Goal: Task Accomplishment & Management: Manage account settings

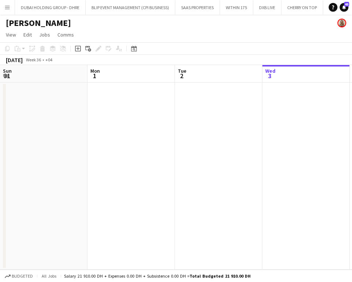
scroll to position [0, 175]
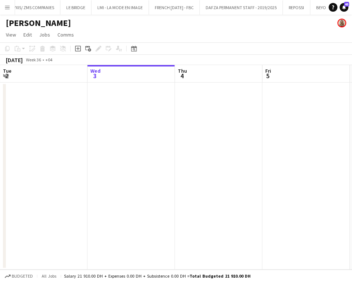
click at [204, 149] on app-date-cell at bounding box center [218, 176] width 87 height 187
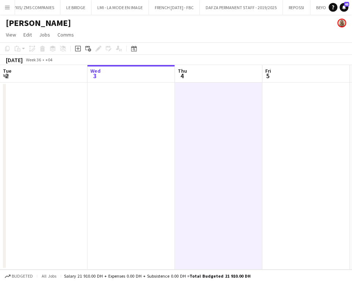
drag, startPoint x: 175, startPoint y: 166, endPoint x: 121, endPoint y: 151, distance: 56.3
click at [122, 151] on app-calendar-viewport "Sun 31 Mon 1 Tue 2 Wed 3 Thu 4 Fri 5 Sat 6 Sun 7 Mon 8" at bounding box center [176, 167] width 352 height 205
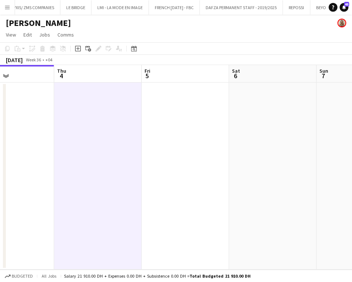
drag, startPoint x: 236, startPoint y: 177, endPoint x: 96, endPoint y: 138, distance: 145.0
click at [96, 139] on app-calendar-viewport "Mon 1 Tue 2 Wed 3 Thu 4 Fri 5 Sat 6 Sun 7 Mon 8 Tue 9" at bounding box center [176, 167] width 352 height 205
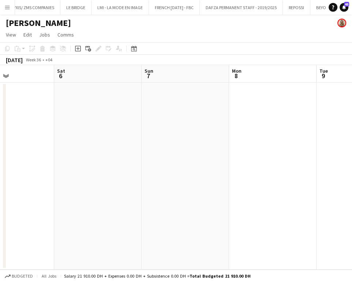
scroll to position [0, 215]
drag, startPoint x: 166, startPoint y: 149, endPoint x: 114, endPoint y: 147, distance: 52.0
click at [119, 147] on app-calendar-viewport "Wed 3 Thu 4 Fri 5 Sat 6 Sun 7 Mon 8 Tue 9 Wed 10 Thu 11" at bounding box center [176, 167] width 352 height 205
drag, startPoint x: 149, startPoint y: 149, endPoint x: 70, endPoint y: 149, distance: 79.0
click at [77, 149] on app-calendar-viewport "Thu 4 Fri 5 Sat 6 Sun 7 Mon 8 Tue 9 Wed 10 Thu 11 Fri 12" at bounding box center [176, 167] width 352 height 205
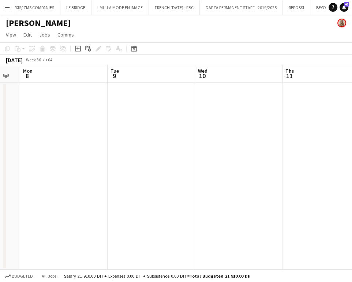
click at [61, 136] on app-calendar-viewport "Fri 5 Sat 6 Sun 7 Mon 8 Tue 9 Wed 10 Thu 11 Fri 12 Sat 13" at bounding box center [176, 167] width 352 height 205
drag, startPoint x: 128, startPoint y: 127, endPoint x: 115, endPoint y: 125, distance: 12.9
click at [116, 125] on app-calendar-viewport "Sun 7 Mon 8 Tue 9 Wed 10 Thu 11 Fri 12 Sat 13 Sun 14 Mon 15" at bounding box center [176, 167] width 352 height 205
drag, startPoint x: 229, startPoint y: 146, endPoint x: 135, endPoint y: 130, distance: 94.9
click at [113, 132] on app-calendar-viewport "Mon 8 Tue 9 Wed 10 Thu 11 Fri 12 Sat 13 Sun 14 Mon 15 Tue 16" at bounding box center [176, 167] width 352 height 205
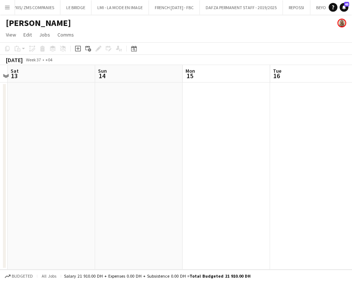
drag, startPoint x: 223, startPoint y: 138, endPoint x: 149, endPoint y: 128, distance: 75.6
click at [149, 129] on app-calendar-viewport "Wed 10 Thu 11 Fri 12 Sat 13 Sun 14 Mon 15 Tue 16 Wed 17 Thu 18" at bounding box center [176, 167] width 352 height 205
click at [237, 110] on app-date-cell at bounding box center [225, 176] width 87 height 187
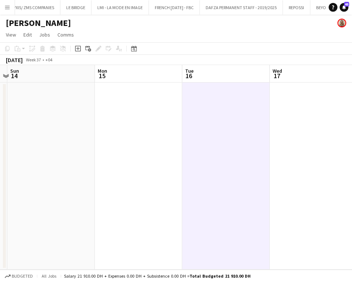
click at [77, 49] on icon at bounding box center [77, 48] width 3 height 3
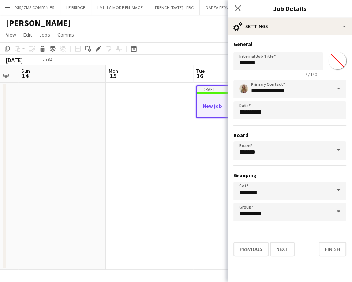
drag, startPoint x: 155, startPoint y: 163, endPoint x: 57, endPoint y: 161, distance: 98.0
click at [57, 161] on app-calendar-viewport "Thu 11 Fri 12 Sat 13 Sun 14 Mon 15 Tue 16 1 Job Wed 17 Thu 18 Fri 19 Draft New …" at bounding box center [176, 167] width 352 height 205
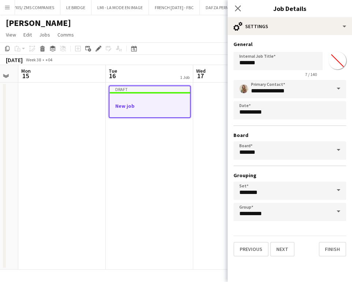
scroll to position [0, 266]
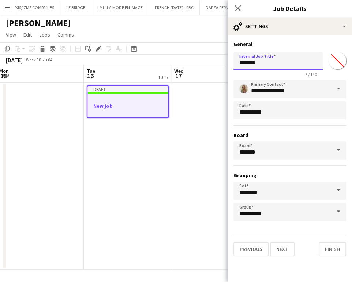
drag, startPoint x: 278, startPoint y: 62, endPoint x: 176, endPoint y: 62, distance: 102.4
click at [176, 62] on body "Menu Boards Boards Boards All jobs Status Workforce Workforce My Workforce Recr…" at bounding box center [176, 141] width 352 height 282
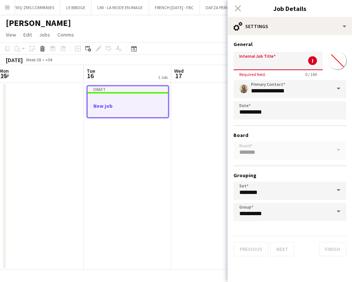
paste input "*******"
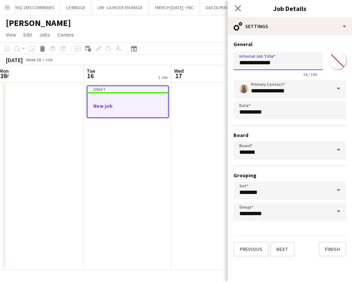
click at [251, 60] on input "**********" at bounding box center [277, 61] width 89 height 18
type input "**********"
click at [186, 141] on app-date-cell at bounding box center [214, 176] width 87 height 187
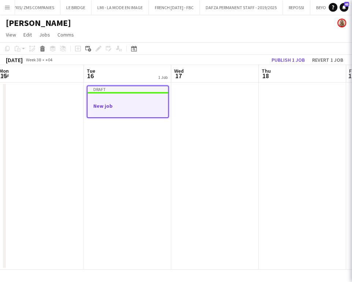
scroll to position [0, 266]
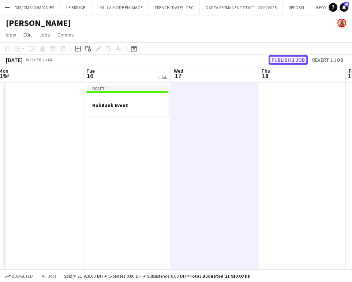
click at [292, 61] on button "Publish 1 job" at bounding box center [287, 60] width 39 height 10
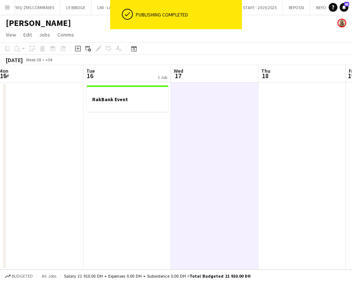
click at [121, 138] on app-date-cell "RakBank Event" at bounding box center [126, 176] width 87 height 187
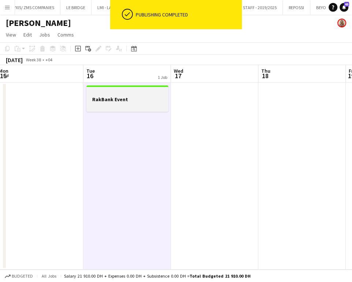
click at [143, 106] on div at bounding box center [127, 106] width 82 height 6
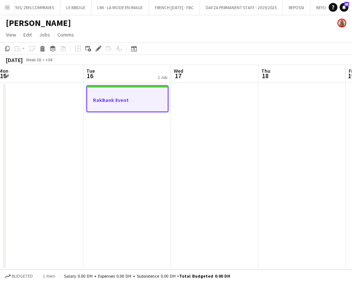
click at [169, 129] on app-date-cell "RakBank Event" at bounding box center [126, 176] width 87 height 187
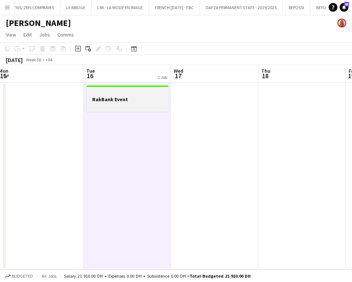
click at [140, 96] on h3 "RakBank Event" at bounding box center [127, 99] width 82 height 7
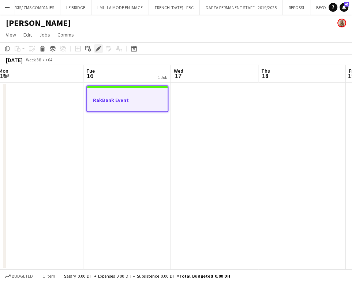
click at [100, 50] on icon "Edit" at bounding box center [98, 49] width 6 height 6
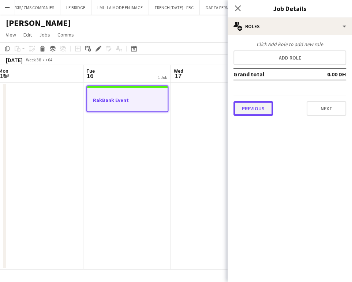
click at [258, 105] on button "Previous" at bounding box center [253, 108] width 40 height 15
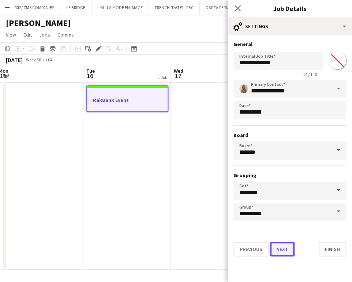
drag, startPoint x: 279, startPoint y: 252, endPoint x: 281, endPoint y: 246, distance: 6.1
click at [279, 252] on button "Next" at bounding box center [282, 249] width 25 height 15
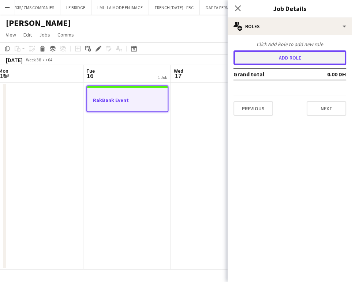
click at [282, 57] on button "Add role" at bounding box center [289, 57] width 113 height 15
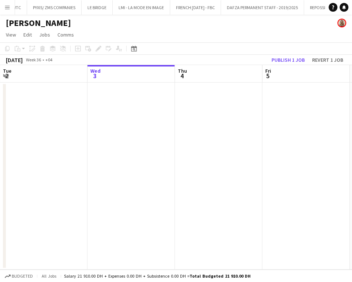
scroll to position [0, 2030]
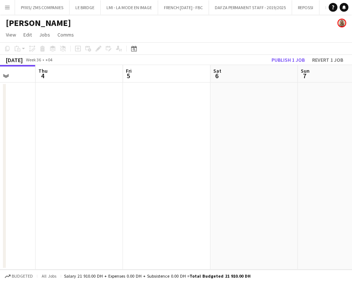
drag, startPoint x: 248, startPoint y: 125, endPoint x: 109, endPoint y: 126, distance: 139.7
click at [109, 126] on app-calendar-viewport "Sun 31 Mon 1 Tue 2 Wed 3 Thu 4 Fri 5 Sat 6 Sun 7 Mon 8 Tue 9" at bounding box center [176, 167] width 352 height 205
drag, startPoint x: 233, startPoint y: 139, endPoint x: 145, endPoint y: 137, distance: 87.5
click at [145, 137] on app-calendar-viewport "Sun 31 Mon 1 Tue 2 Wed 3 Thu 4 Fri 5 Sat 6 Sun 7 Mon 8 Tue 9" at bounding box center [176, 167] width 352 height 205
drag, startPoint x: 324, startPoint y: 148, endPoint x: 165, endPoint y: 145, distance: 158.8
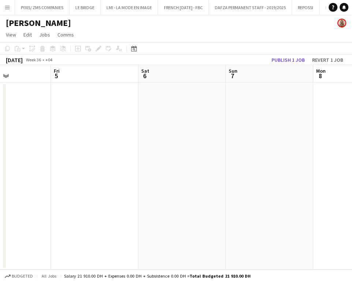
click at [165, 146] on app-calendar-viewport "Tue 2 Wed 3 Thu 4 Fri 5 Sat 6 Sun 7 Mon 8 Tue 9 Wed 10 Thu 11" at bounding box center [176, 167] width 352 height 205
drag, startPoint x: 218, startPoint y: 149, endPoint x: 97, endPoint y: 151, distance: 120.7
click at [96, 153] on app-calendar-viewport "Thu 4 Fri 5 Sat 6 Sun 7 Mon 8 Tue 9 Wed 10 Thu 11 Fri 12 Sat 13" at bounding box center [176, 167] width 352 height 205
drag, startPoint x: 215, startPoint y: 153, endPoint x: 93, endPoint y: 149, distance: 122.2
click at [93, 149] on app-calendar-viewport "Thu 4 Fri 5 Sat 6 Sun 7 Mon 8 Tue 9 Wed 10 Thu 11 Fri 12 Sat 13" at bounding box center [176, 167] width 352 height 205
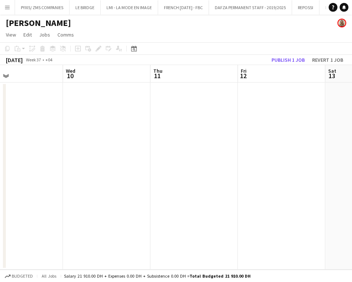
drag, startPoint x: 217, startPoint y: 152, endPoint x: 135, endPoint y: 149, distance: 82.0
click at [122, 152] on app-calendar-viewport "Sat 6 Sun 7 Mon 8 Tue 9 Wed 10 Thu 11 Fri 12 Sat 13 Sun 14 Mon 15" at bounding box center [176, 167] width 352 height 205
drag, startPoint x: 229, startPoint y: 156, endPoint x: 175, endPoint y: 143, distance: 55.6
click at [123, 157] on app-calendar-viewport "Mon 8 Tue 9 Wed 10 Thu 11 Fri 12 Sat 13 Sun 14 Mon 15 Tue 16 Wed 17" at bounding box center [176, 167] width 352 height 205
drag, startPoint x: 235, startPoint y: 154, endPoint x: 112, endPoint y: 149, distance: 123.8
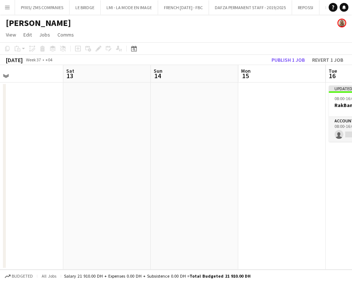
click at [124, 151] on app-calendar-viewport "Mon 8 Tue 9 Wed 10 Thu 11 Fri 12 Sat 13 Sun 14 Mon 15 Tue 16 0/1 1 Job Wed 17 U…" at bounding box center [176, 167] width 352 height 205
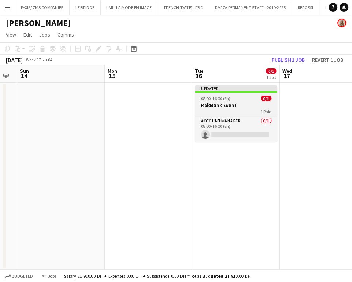
click at [225, 93] on div at bounding box center [236, 91] width 82 height 1
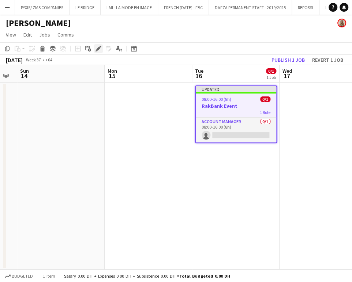
click at [99, 47] on icon at bounding box center [98, 49] width 4 height 4
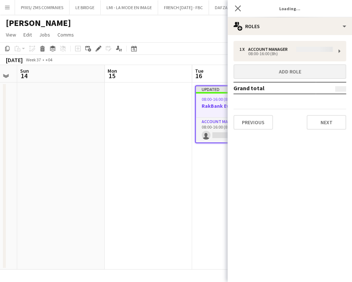
scroll to position [0, 0]
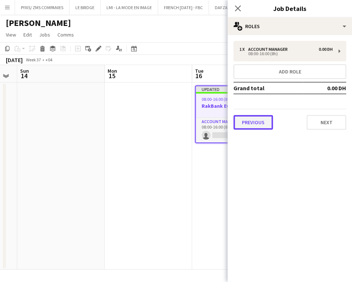
click at [255, 122] on button "Previous" at bounding box center [253, 122] width 40 height 15
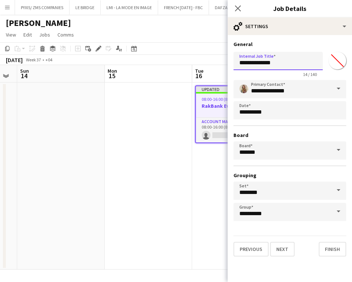
click at [260, 63] on input "**********" at bounding box center [277, 61] width 89 height 18
type input "**********"
click at [279, 242] on button "Next" at bounding box center [282, 249] width 25 height 15
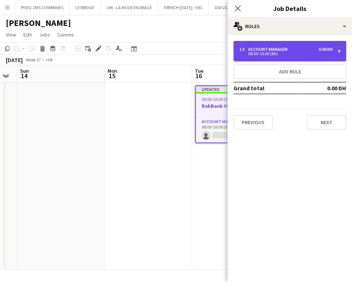
click at [287, 52] on div "08:00-16:00 (8h)" at bounding box center [285, 54] width 93 height 4
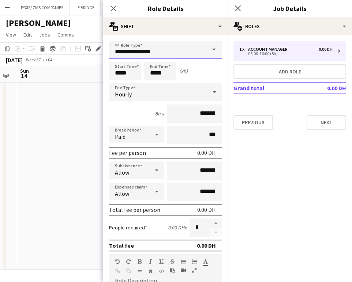
drag, startPoint x: 134, startPoint y: 44, endPoint x: 78, endPoint y: 34, distance: 56.3
click at [78, 35] on body "Menu Boards Boards Boards All jobs Status Workforce Workforce My Workforce Recr…" at bounding box center [176, 141] width 352 height 282
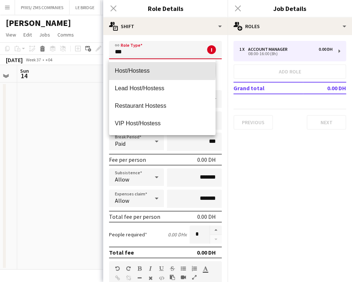
click at [142, 70] on span "Host/Hostess" at bounding box center [162, 70] width 95 height 7
type input "**********"
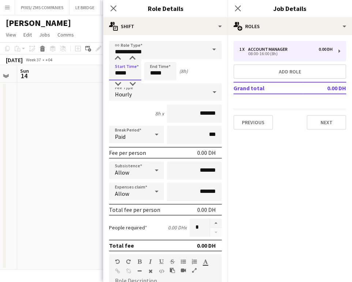
drag, startPoint x: 118, startPoint y: 71, endPoint x: 99, endPoint y: 71, distance: 19.4
click at [99, 72] on body "Menu Boards Boards Boards All jobs Status Workforce Workforce My Workforce Recr…" at bounding box center [176, 141] width 352 height 282
type input "*****"
drag, startPoint x: 155, startPoint y: 73, endPoint x: 121, endPoint y: 70, distance: 34.9
click at [122, 72] on div "Start Time ***** End Time ***** (22h)" at bounding box center [165, 71] width 113 height 18
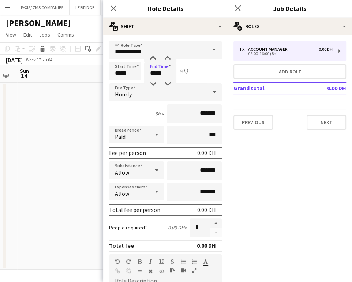
type input "*****"
click at [185, 111] on input "*******" at bounding box center [194, 114] width 55 height 18
type input "********"
click at [210, 222] on button "button" at bounding box center [216, 224] width 12 height 10
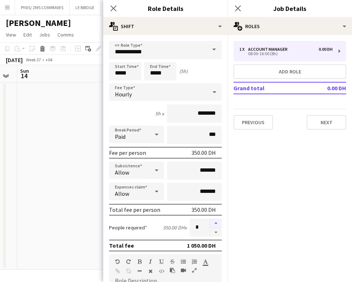
click at [210, 222] on button "button" at bounding box center [216, 224] width 12 height 10
type input "*"
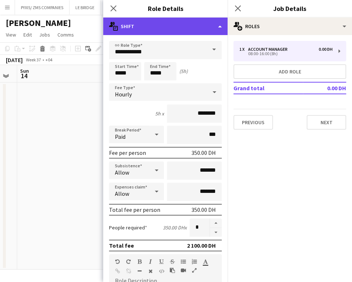
click at [199, 23] on div "multiple-actions-text Shift" at bounding box center [165, 27] width 124 height 18
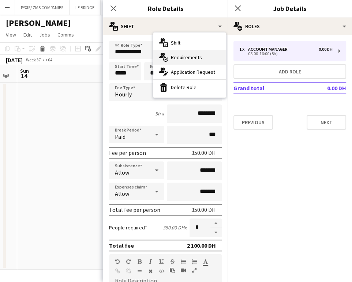
click at [193, 57] on span "Requirements" at bounding box center [186, 57] width 31 height 7
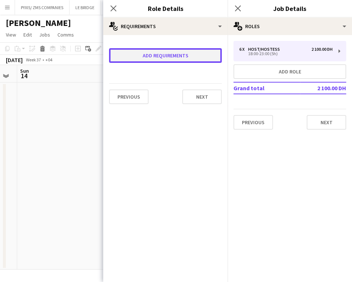
click at [148, 53] on button "Add requirements" at bounding box center [165, 55] width 113 height 15
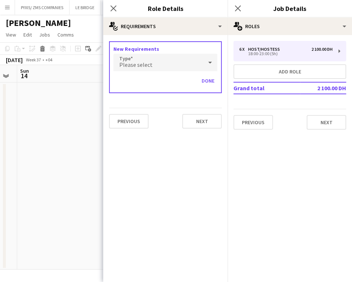
click at [149, 61] on span "Please select" at bounding box center [135, 64] width 33 height 7
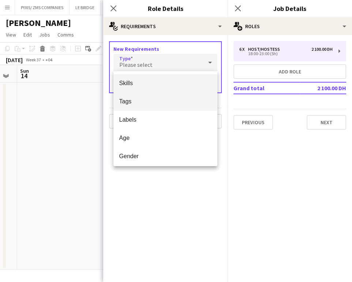
click at [138, 103] on span "Tags" at bounding box center [165, 101] width 92 height 7
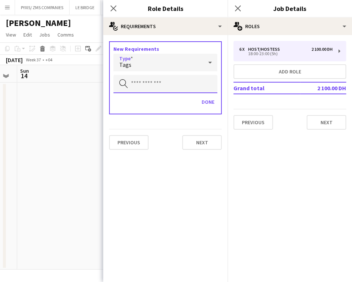
click at [144, 84] on input "text" at bounding box center [165, 84] width 104 height 18
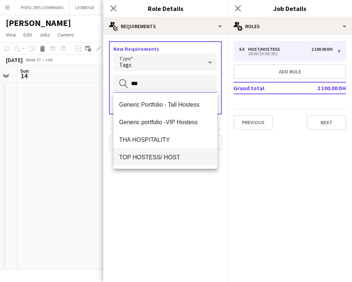
type input "***"
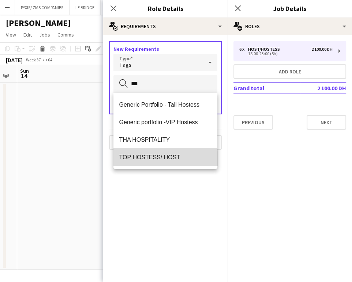
click at [147, 159] on span "TOP HOSTESS/ HOST" at bounding box center [165, 157] width 92 height 7
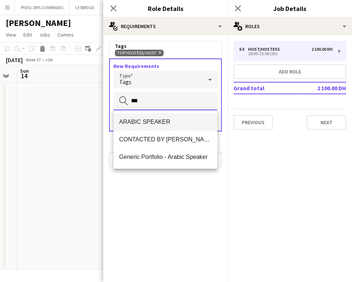
type input "***"
click at [158, 122] on span "ARABIC SPEAKER" at bounding box center [165, 122] width 92 height 7
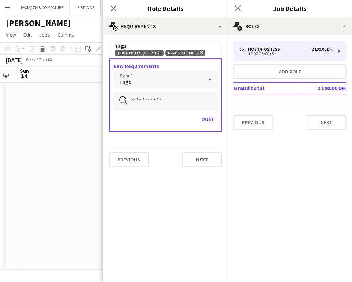
click at [131, 81] on div "Tags" at bounding box center [157, 80] width 89 height 18
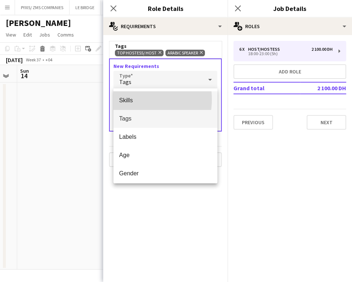
click at [135, 99] on span "Skills" at bounding box center [165, 100] width 92 height 7
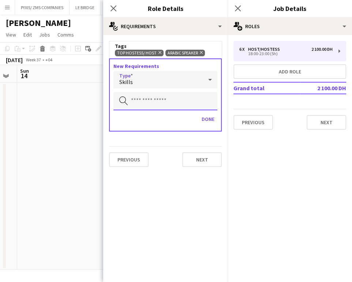
click at [138, 104] on input "text" at bounding box center [165, 101] width 104 height 18
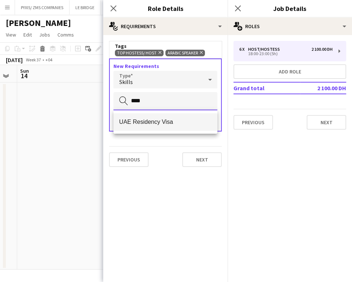
type input "****"
click at [136, 117] on mat-option "UAE Residency Visa" at bounding box center [165, 122] width 104 height 18
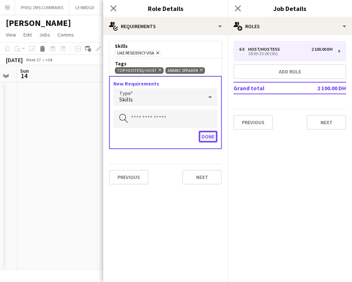
click at [207, 139] on button "Done" at bounding box center [208, 137] width 19 height 12
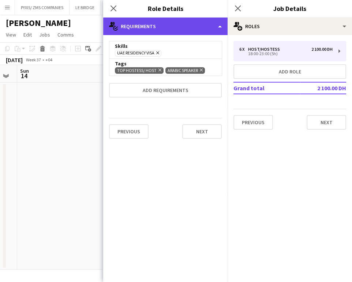
click at [209, 22] on div "multiple-actions-check-2 Requirements" at bounding box center [165, 27] width 124 height 18
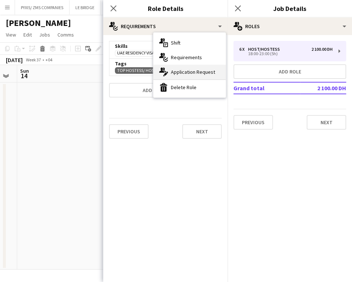
click at [197, 72] on span "Application Request" at bounding box center [193, 72] width 44 height 7
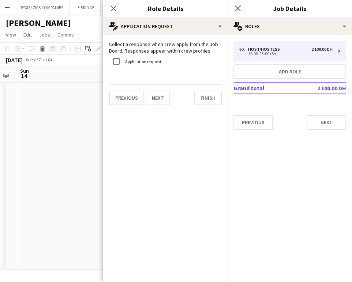
click at [138, 61] on label "Application request" at bounding box center [143, 61] width 38 height 5
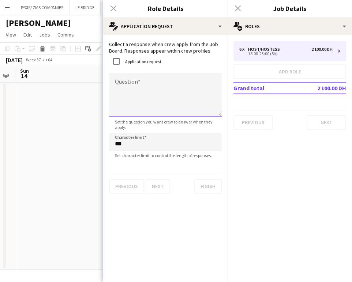
click at [129, 86] on textarea "Question" at bounding box center [165, 95] width 113 height 44
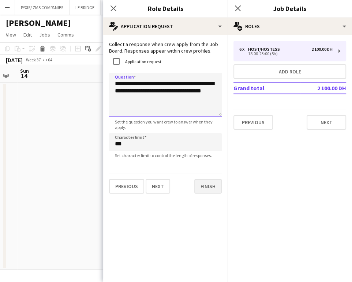
type textarea "**********"
click at [205, 190] on button "Finish" at bounding box center [207, 186] width 27 height 15
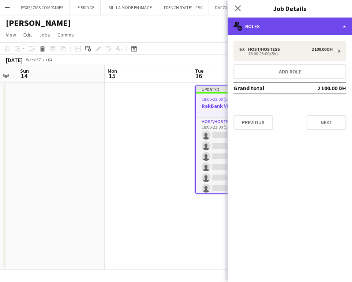
click at [319, 21] on div "multiple-users-add Roles" at bounding box center [290, 27] width 124 height 18
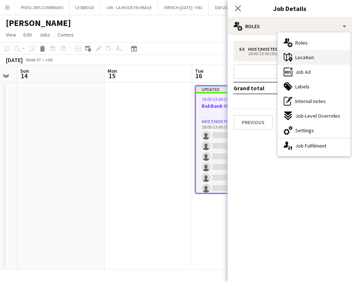
click at [305, 55] on span "Location" at bounding box center [304, 57] width 19 height 7
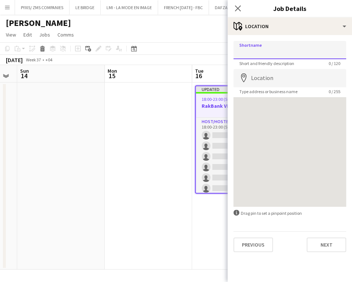
click at [298, 46] on input "Shortname" at bounding box center [289, 50] width 113 height 18
paste input "**********"
type input "**********"
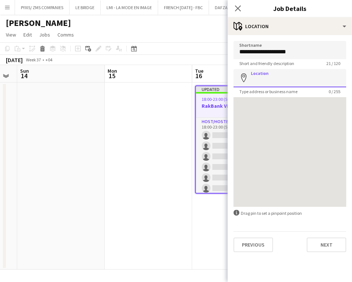
click at [275, 79] on input "Location" at bounding box center [289, 78] width 113 height 18
paste input "**********"
type input "**********"
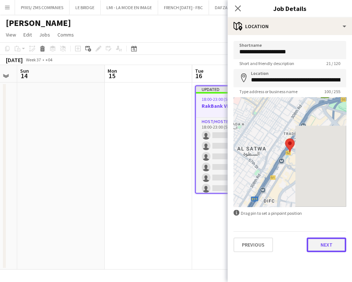
click at [342, 242] on button "Next" at bounding box center [327, 245] width 40 height 15
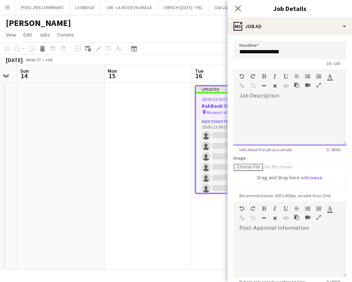
click at [308, 110] on div at bounding box center [289, 124] width 113 height 44
click at [320, 85] on icon "button" at bounding box center [318, 85] width 4 height 5
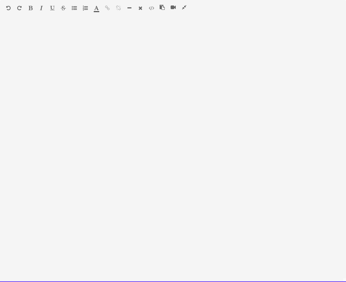
paste div
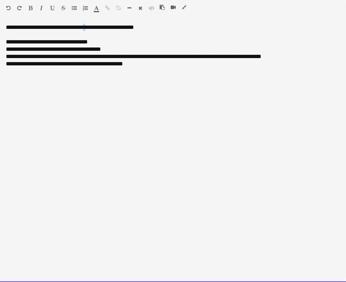
click at [79, 29] on div "**********" at bounding box center [173, 27] width 334 height 7
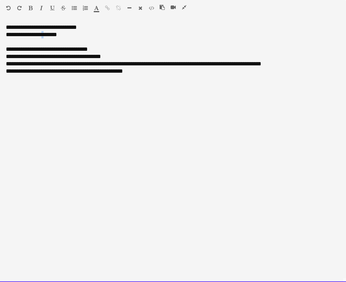
click at [49, 33] on div "**********" at bounding box center [173, 34] width 334 height 7
click at [46, 35] on div "**********" at bounding box center [173, 34] width 334 height 7
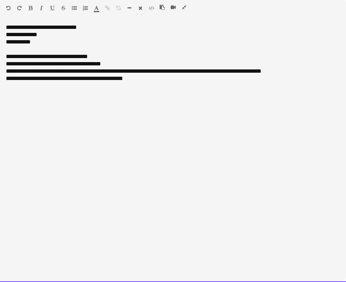
click at [9, 42] on div "**********" at bounding box center [173, 41] width 334 height 7
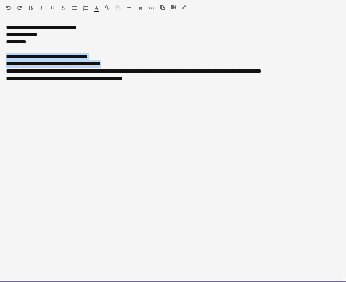
drag, startPoint x: 110, startPoint y: 61, endPoint x: -2, endPoint y: 53, distance: 112.3
click at [0, 53] on html "Menu Boards Boards Boards All jobs Status Workforce Workforce My Workforce Recr…" at bounding box center [173, 278] width 346 height 557
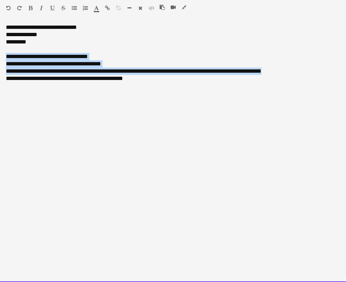
drag, startPoint x: 272, startPoint y: 73, endPoint x: 2, endPoint y: 58, distance: 270.0
click at [2, 58] on div "**********" at bounding box center [173, 153] width 346 height 259
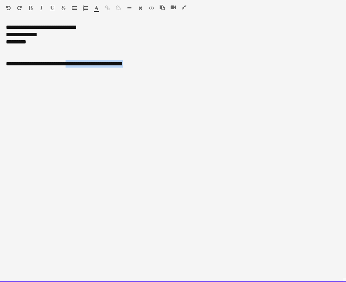
drag, startPoint x: 115, startPoint y: 61, endPoint x: 61, endPoint y: 60, distance: 54.5
click at [61, 60] on div "**********" at bounding box center [173, 63] width 334 height 7
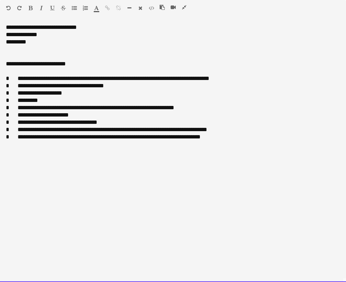
click at [18, 94] on div "**********" at bounding box center [173, 93] width 334 height 7
drag, startPoint x: 44, startPoint y: 63, endPoint x: -3, endPoint y: 63, distance: 47.2
click at [0, 63] on html "Menu Boards Boards Boards All jobs Status Workforce Workforce My Workforce Recr…" at bounding box center [173, 278] width 346 height 557
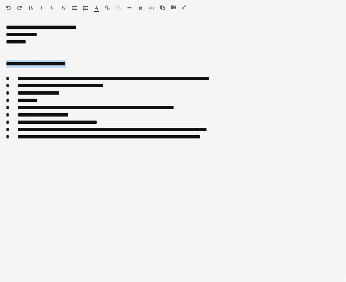
click at [30, 9] on icon "button" at bounding box center [31, 7] width 4 height 5
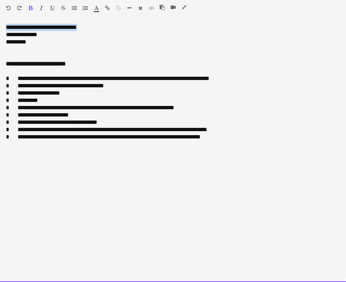
drag, startPoint x: 79, startPoint y: 23, endPoint x: 4, endPoint y: 27, distance: 75.4
click at [4, 27] on div "**********" at bounding box center [173, 153] width 346 height 259
click at [31, 7] on icon "button" at bounding box center [31, 7] width 4 height 5
click at [134, 61] on div "**********" at bounding box center [173, 63] width 334 height 7
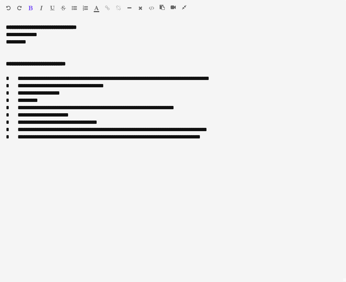
click at [184, 5] on icon "button" at bounding box center [184, 7] width 4 height 5
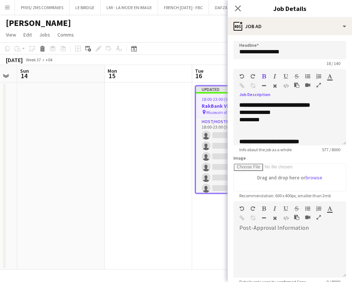
scroll to position [79, 0]
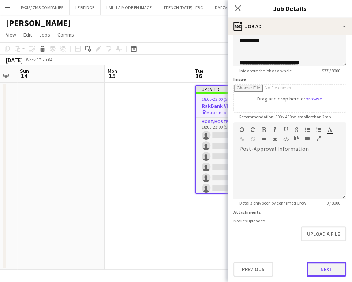
click at [319, 268] on button "Next" at bounding box center [327, 269] width 40 height 15
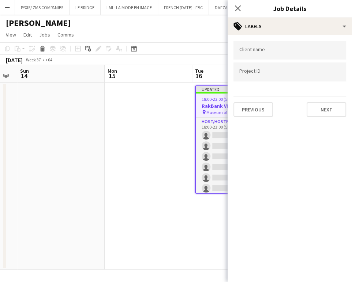
scroll to position [0, 0]
click at [268, 48] on form at bounding box center [289, 52] width 101 height 8
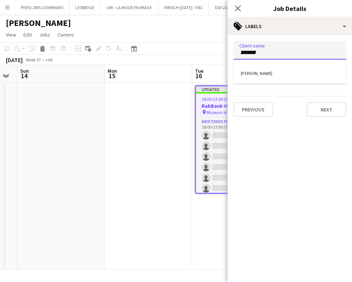
type input "*******"
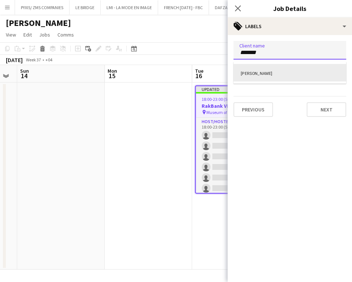
click at [275, 75] on div "luna pr" at bounding box center [289, 73] width 113 height 18
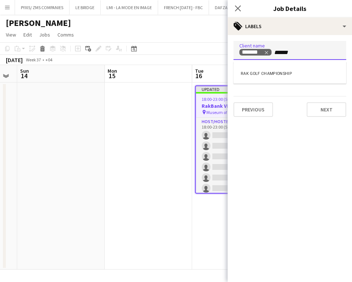
type input "*******"
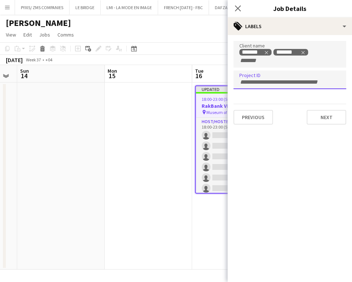
click at [294, 82] on input "Type to search project ID labels..." at bounding box center [289, 82] width 101 height 7
paste input "**********"
type input "**********"
click at [159, 108] on app-date-cell at bounding box center [148, 176] width 87 height 187
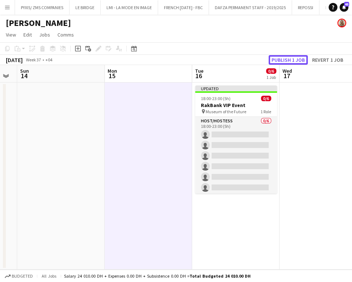
click at [283, 57] on button "Publish 1 job" at bounding box center [287, 60] width 39 height 10
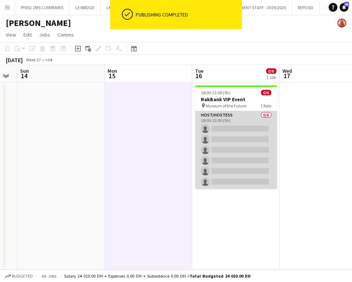
scroll to position [0, 333]
click at [232, 143] on app-card-role "Host/Hostess 0/6 18:00-23:00 (5h) single-neutral-actions single-neutral-actions…" at bounding box center [236, 150] width 82 height 78
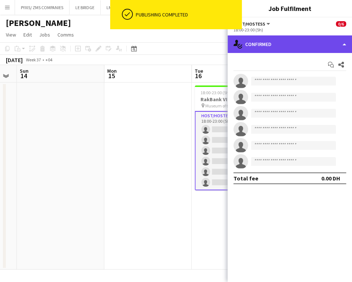
click at [307, 49] on div "single-neutral-actions-check-2 Confirmed" at bounding box center [290, 44] width 124 height 18
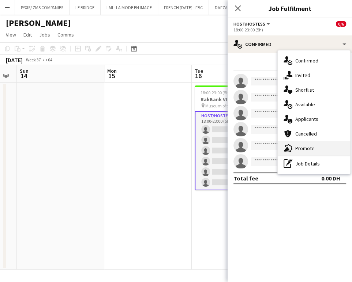
click at [304, 151] on span "Promote" at bounding box center [304, 148] width 19 height 7
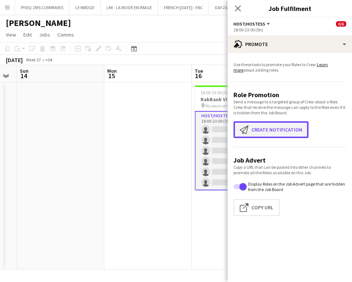
click at [262, 130] on button "Create notification Create notification" at bounding box center [270, 129] width 75 height 17
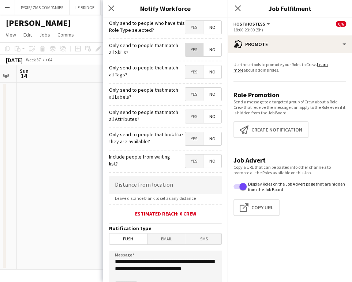
click at [191, 50] on span "Yes" at bounding box center [194, 49] width 18 height 13
click at [187, 74] on span "Yes" at bounding box center [194, 71] width 18 height 13
drag, startPoint x: 188, startPoint y: 95, endPoint x: 187, endPoint y: 120, distance: 24.2
click at [188, 98] on span "Yes" at bounding box center [194, 94] width 18 height 13
click at [187, 120] on span "Yes" at bounding box center [194, 116] width 18 height 13
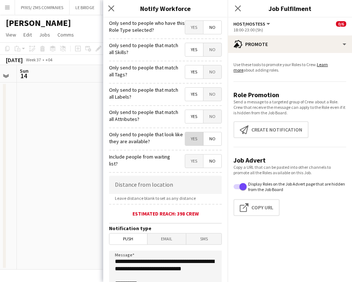
drag, startPoint x: 185, startPoint y: 145, endPoint x: 196, endPoint y: 134, distance: 15.5
click at [185, 145] on span "Yes" at bounding box center [194, 138] width 18 height 13
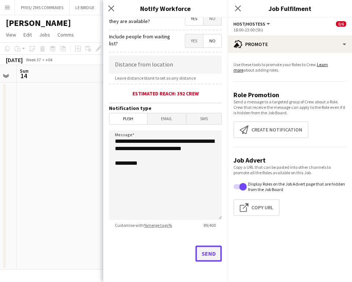
click at [199, 254] on button "Send" at bounding box center [208, 254] width 26 height 16
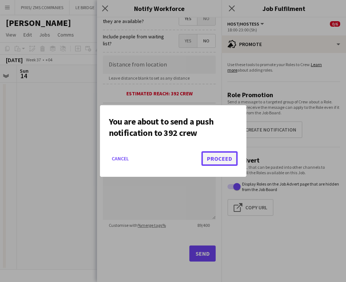
click at [214, 160] on button "Proceed" at bounding box center [219, 158] width 36 height 15
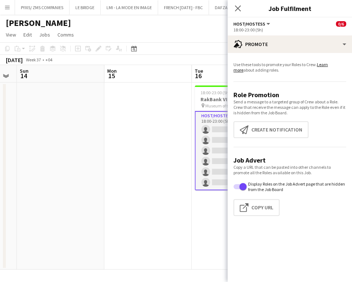
click at [94, 164] on app-date-cell at bounding box center [60, 176] width 87 height 187
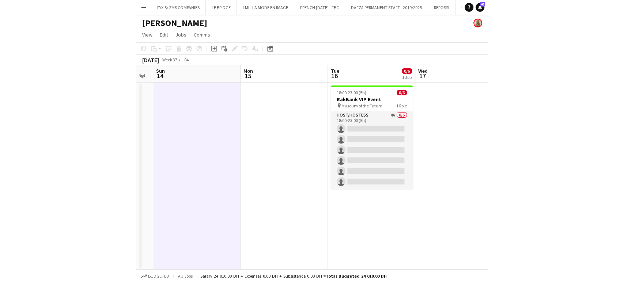
scroll to position [0, 333]
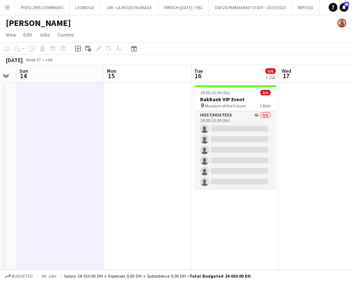
drag, startPoint x: 143, startPoint y: 149, endPoint x: 143, endPoint y: 143, distance: 5.1
click at [143, 149] on app-date-cell at bounding box center [147, 176] width 87 height 187
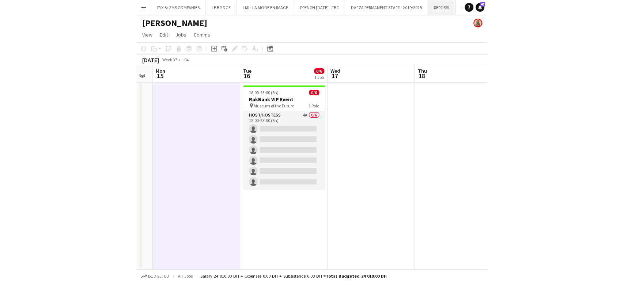
scroll to position [0, 1767]
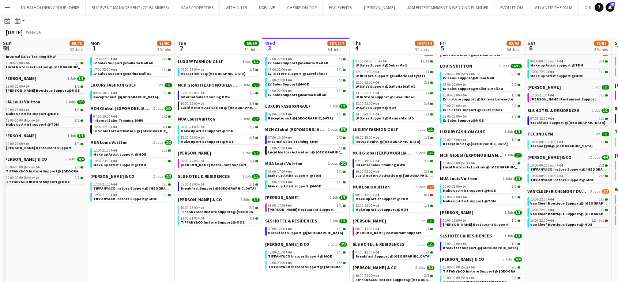
scroll to position [0, 161]
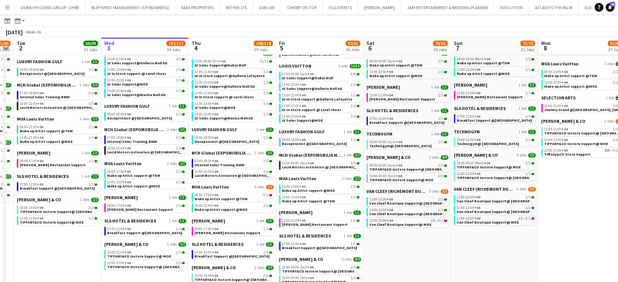
click at [4, 5] on app-icon "Menu" at bounding box center [7, 7] width 6 height 6
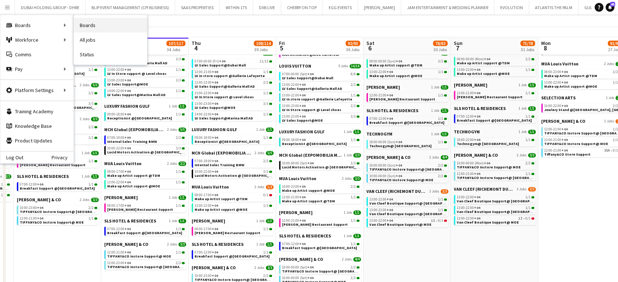
click at [84, 30] on link "Boards" at bounding box center [110, 25] width 73 height 15
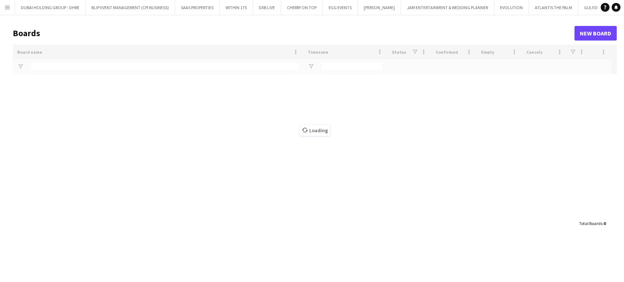
type input "****"
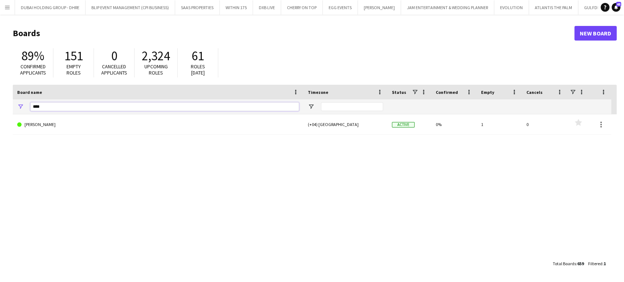
drag, startPoint x: 30, startPoint y: 105, endPoint x: 4, endPoint y: 105, distance: 26.0
click at [4, 105] on main "Boards New Board 89% Confirmed applicants 151 Empty roles 0 Cancelled applicant…" at bounding box center [312, 148] width 624 height 267
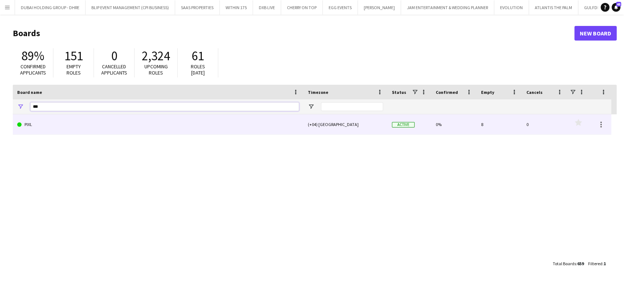
type input "***"
click at [45, 124] on link "PIXL" at bounding box center [158, 124] width 282 height 20
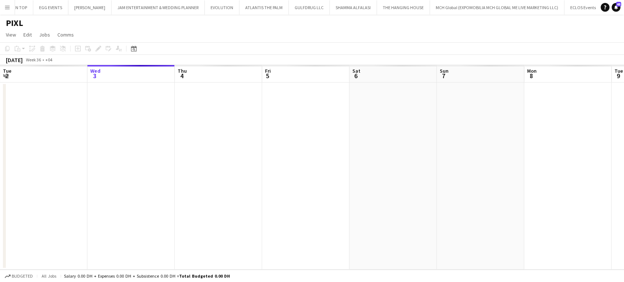
scroll to position [0, 290]
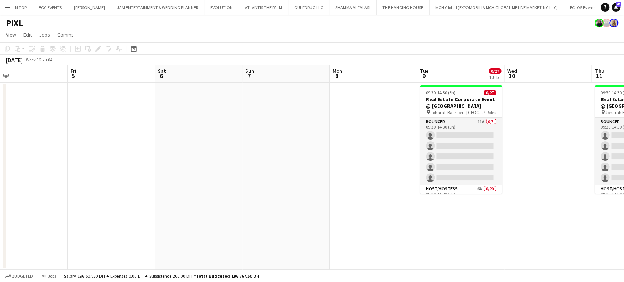
drag, startPoint x: 456, startPoint y: 154, endPoint x: 239, endPoint y: 138, distance: 217.9
click at [258, 140] on app-calendar-viewport "Sun 31 Mon 1 Tue 2 Wed 3 Thu 4 Fri 5 Sat 6 Sun 7 Mon 8 Tue 9 0/27 1 Job Wed 10 …" at bounding box center [312, 167] width 624 height 205
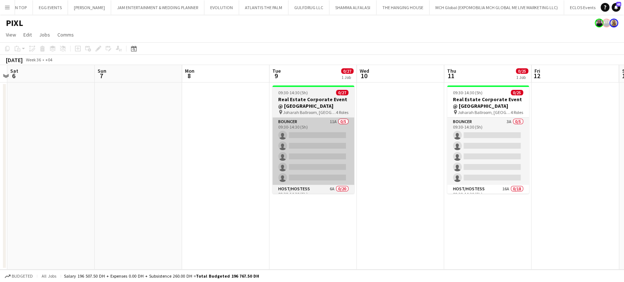
drag, startPoint x: 404, startPoint y: 140, endPoint x: 224, endPoint y: 133, distance: 179.8
click at [233, 135] on app-calendar-viewport "Tue 2 Wed 3 Thu 4 Fri 5 Sat 6 Sun 7 Mon 8 Tue 9 0/27 1 Job Wed 10 Thu 11 0/25 1…" at bounding box center [312, 167] width 624 height 205
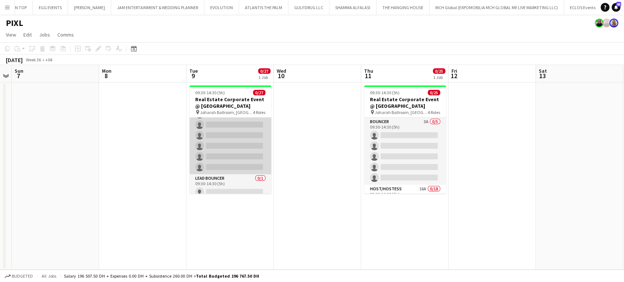
scroll to position [267, 0]
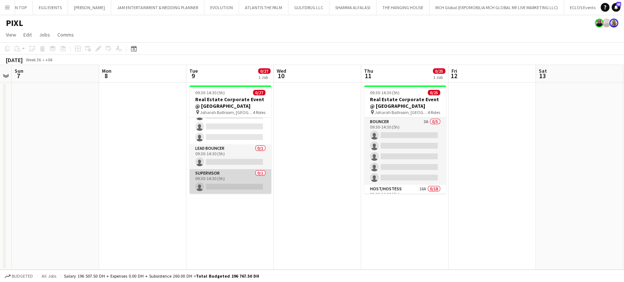
click at [239, 182] on app-card-role "Supervisor 0/1 09:30-14:30 (5h) single-neutral-actions" at bounding box center [230, 181] width 82 height 25
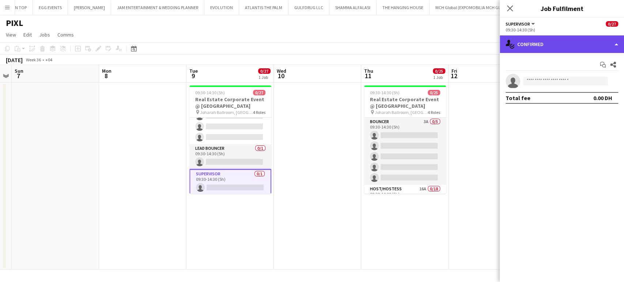
click at [612, 40] on div "single-neutral-actions-check-2 Confirmed" at bounding box center [562, 44] width 124 height 18
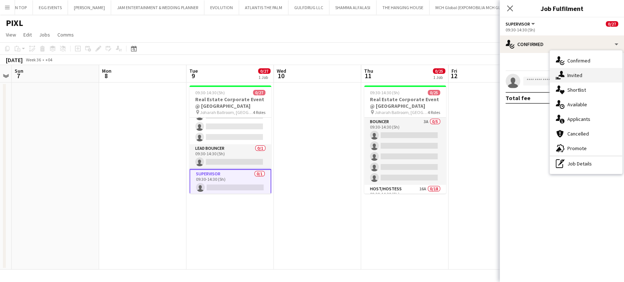
click at [576, 75] on span "Invited" at bounding box center [575, 75] width 15 height 7
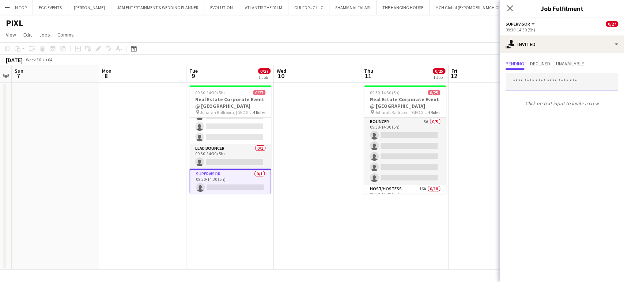
click at [540, 83] on input "text" at bounding box center [562, 82] width 113 height 18
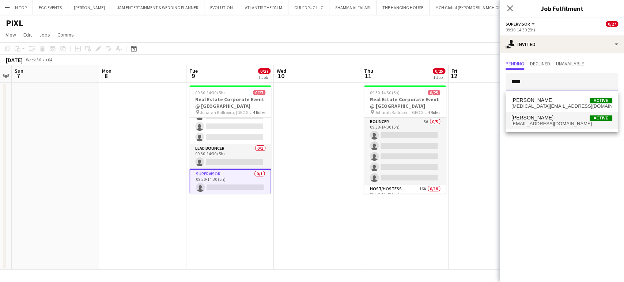
type input "****"
click at [547, 121] on span "[EMAIL_ADDRESS][DOMAIN_NAME]" at bounding box center [562, 124] width 101 height 6
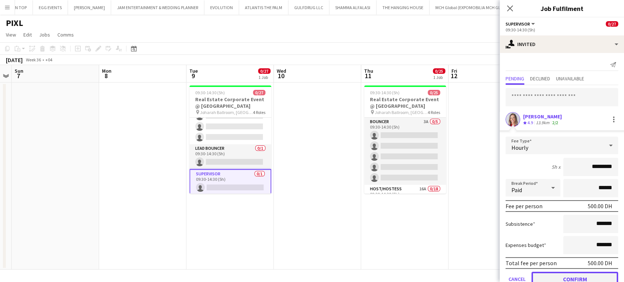
click at [577, 277] on button "Confirm" at bounding box center [575, 279] width 87 height 15
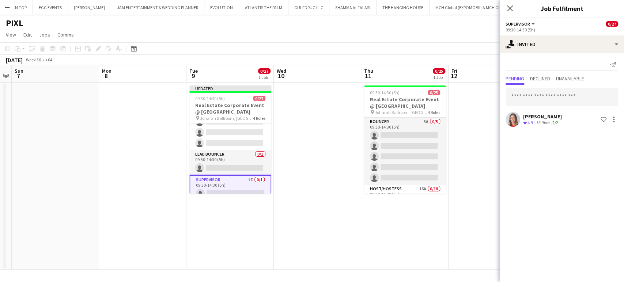
click at [482, 169] on app-date-cell at bounding box center [492, 176] width 87 height 187
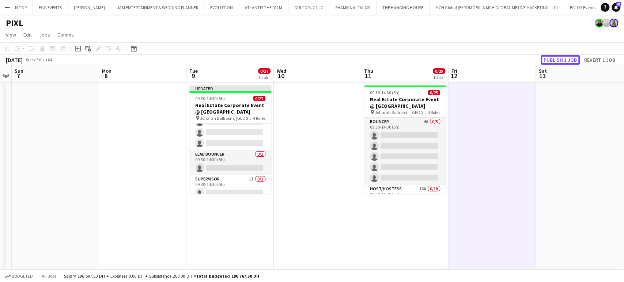
click at [549, 60] on button "Publish 1 job" at bounding box center [560, 60] width 39 height 10
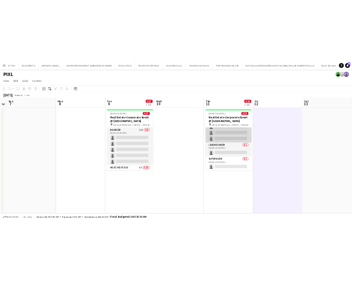
scroll to position [246, 0]
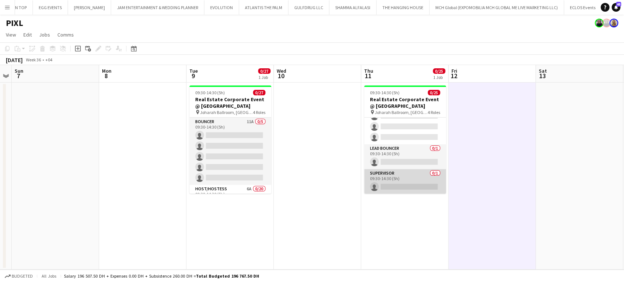
click at [425, 183] on app-card-role "Supervisor 0/1 09:30-14:30 (5h) single-neutral-actions" at bounding box center [405, 181] width 82 height 25
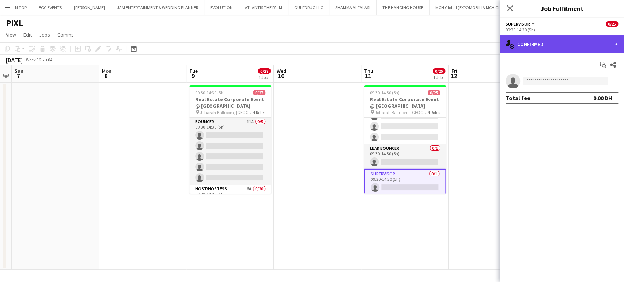
click at [618, 43] on div "single-neutral-actions-check-2 Confirmed" at bounding box center [562, 44] width 124 height 18
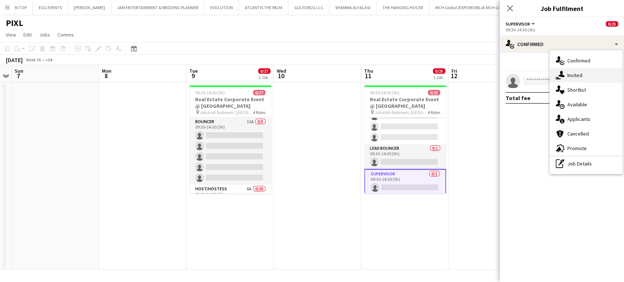
click at [597, 78] on div "single-neutral-actions-share-1 Invited" at bounding box center [586, 75] width 72 height 15
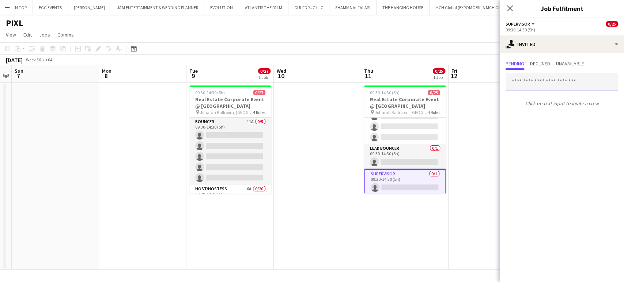
click at [541, 86] on input "text" at bounding box center [562, 82] width 113 height 18
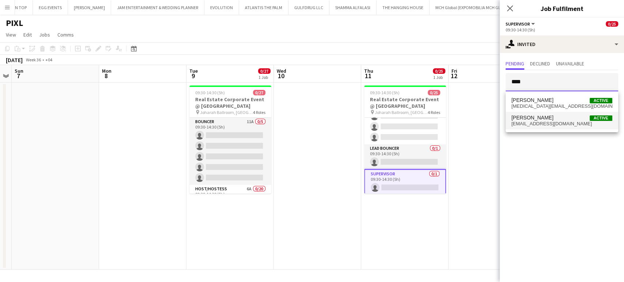
type input "****"
click at [544, 118] on span "Niki STAFF Active" at bounding box center [562, 118] width 101 height 6
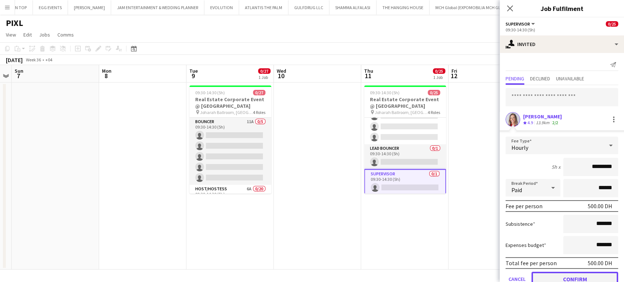
click at [583, 280] on button "Confirm" at bounding box center [575, 279] width 87 height 15
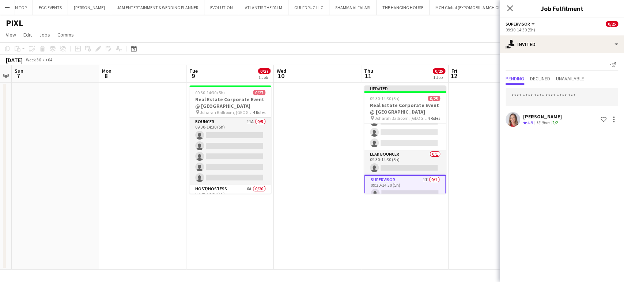
click at [471, 113] on app-date-cell at bounding box center [492, 176] width 87 height 187
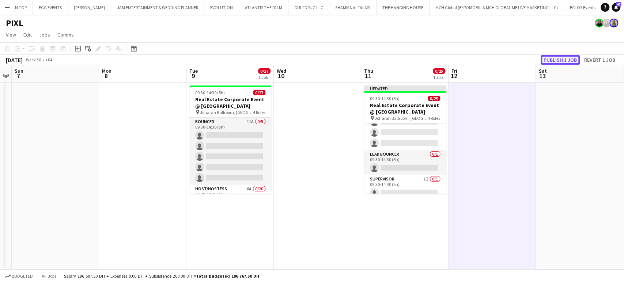
click at [555, 57] on button "Publish 1 job" at bounding box center [560, 60] width 39 height 10
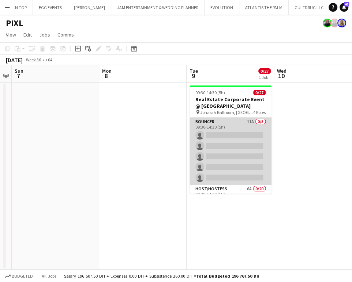
scroll to position [81, 0]
